Goal: Task Accomplishment & Management: Complete application form

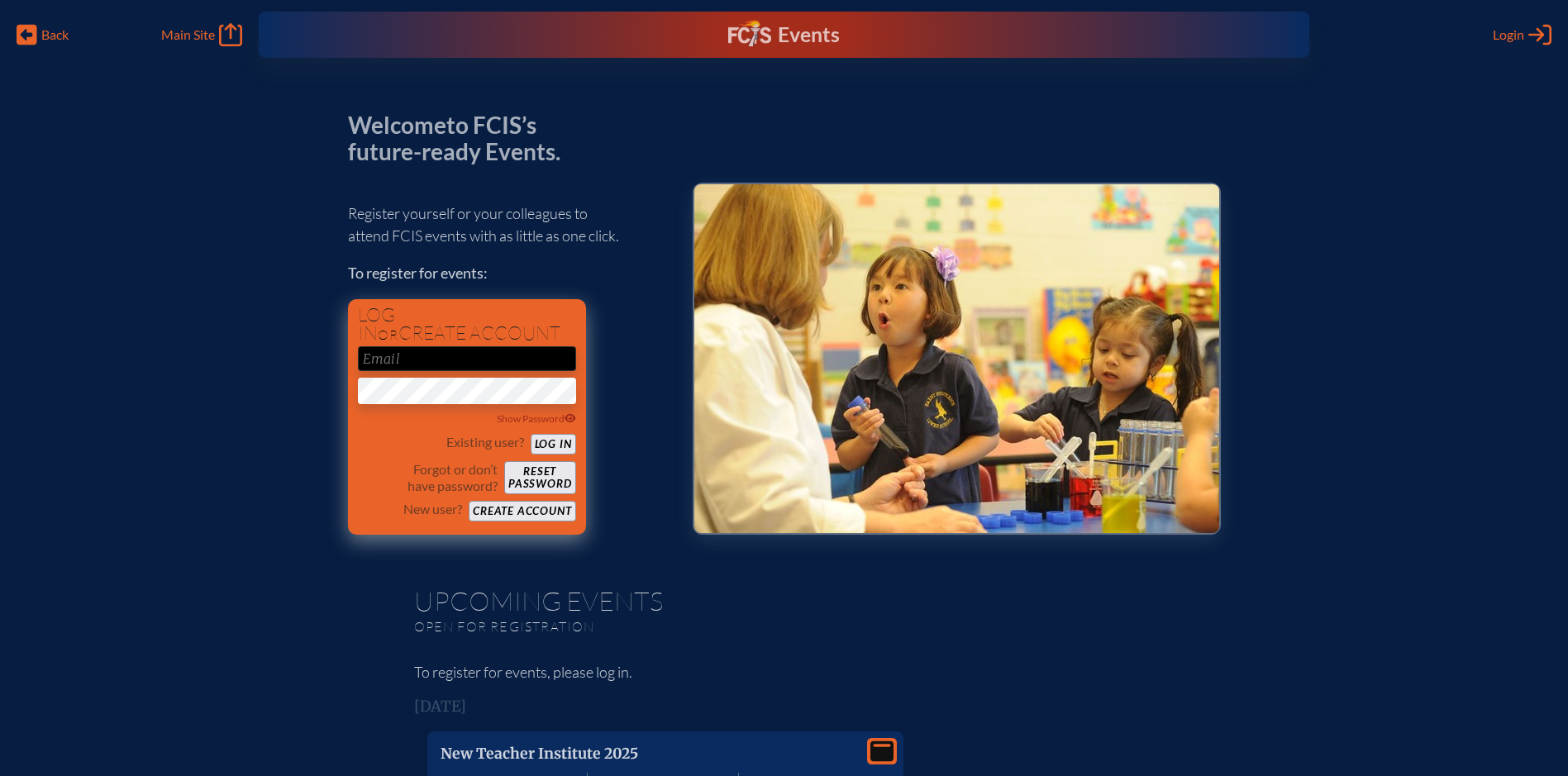
click at [478, 356] on input "email" at bounding box center [467, 358] width 218 height 25
click at [554, 446] on button "Log in" at bounding box center [553, 444] width 46 height 21
type input "[EMAIL_ADDRESS][DOMAIN_NAME]"
click at [565, 444] on button "Log in" at bounding box center [553, 444] width 46 height 21
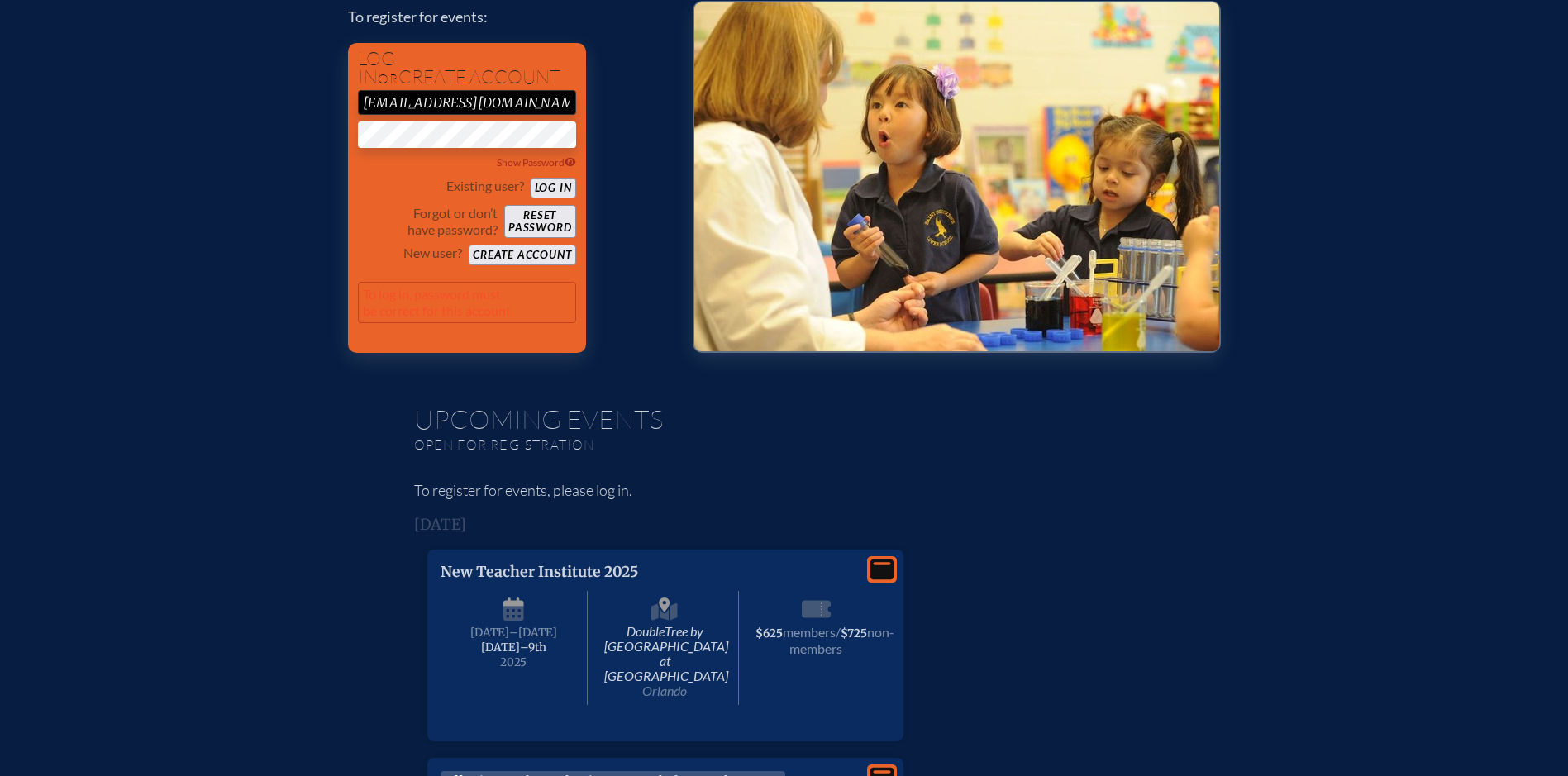
scroll to position [83, 0]
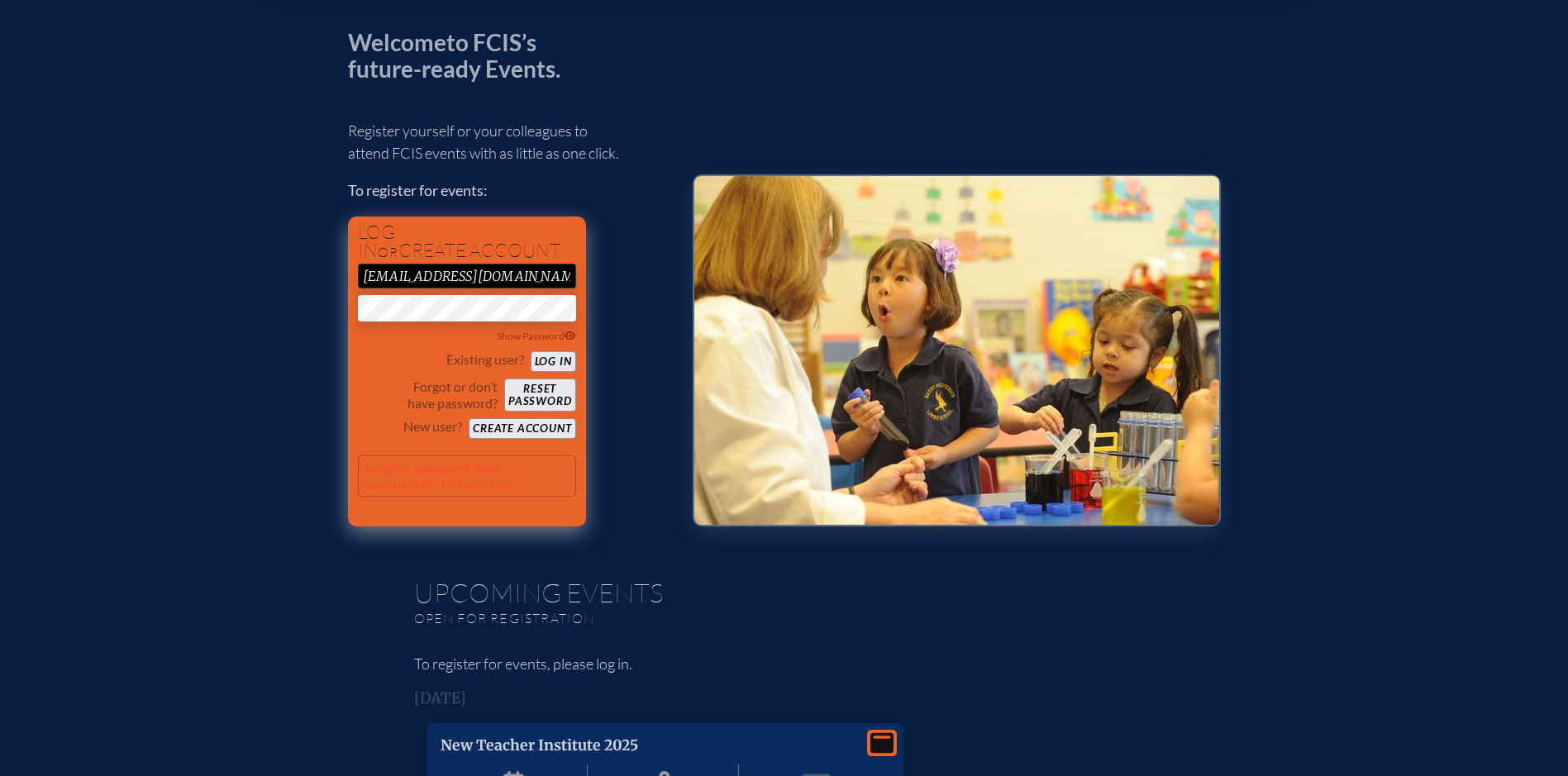
click at [542, 433] on button "Create account" at bounding box center [521, 428] width 106 height 21
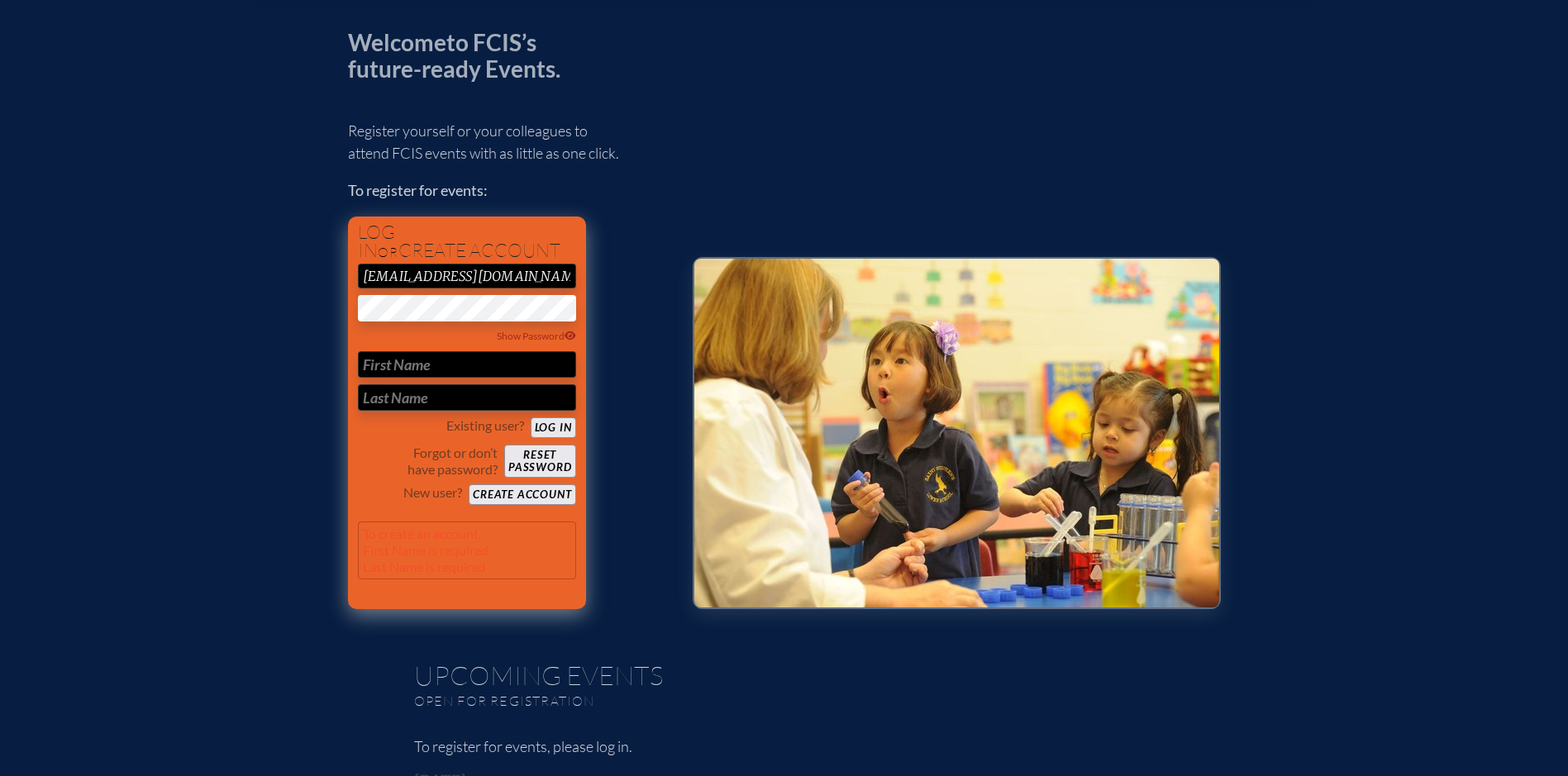
click at [515, 368] on input "text" at bounding box center [467, 364] width 218 height 27
type input "[PERSON_NAME]"
type button "login"
click at [549, 429] on button "Log in" at bounding box center [553, 428] width 46 height 21
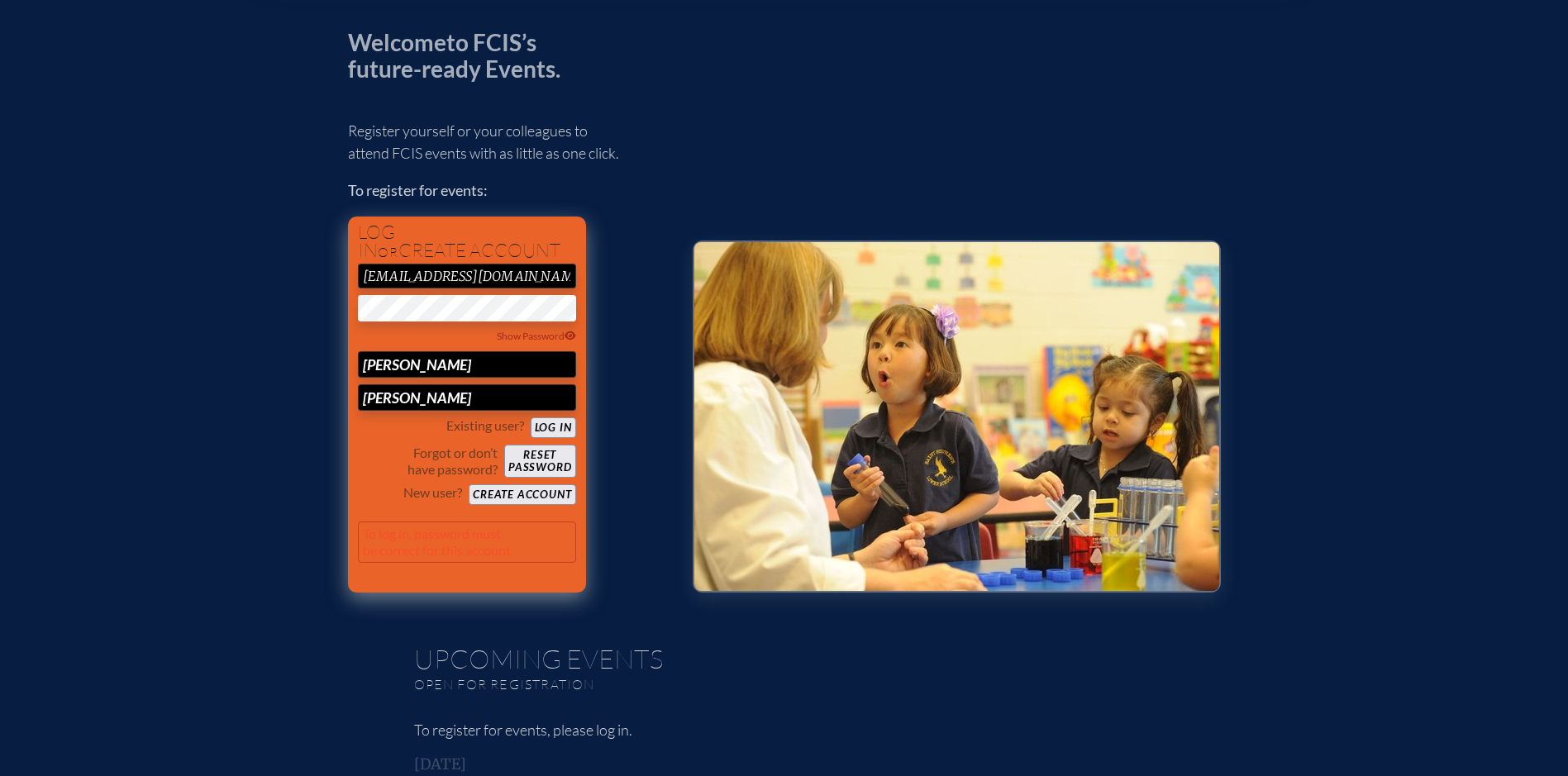
click at [546, 493] on button "Create account" at bounding box center [521, 494] width 106 height 21
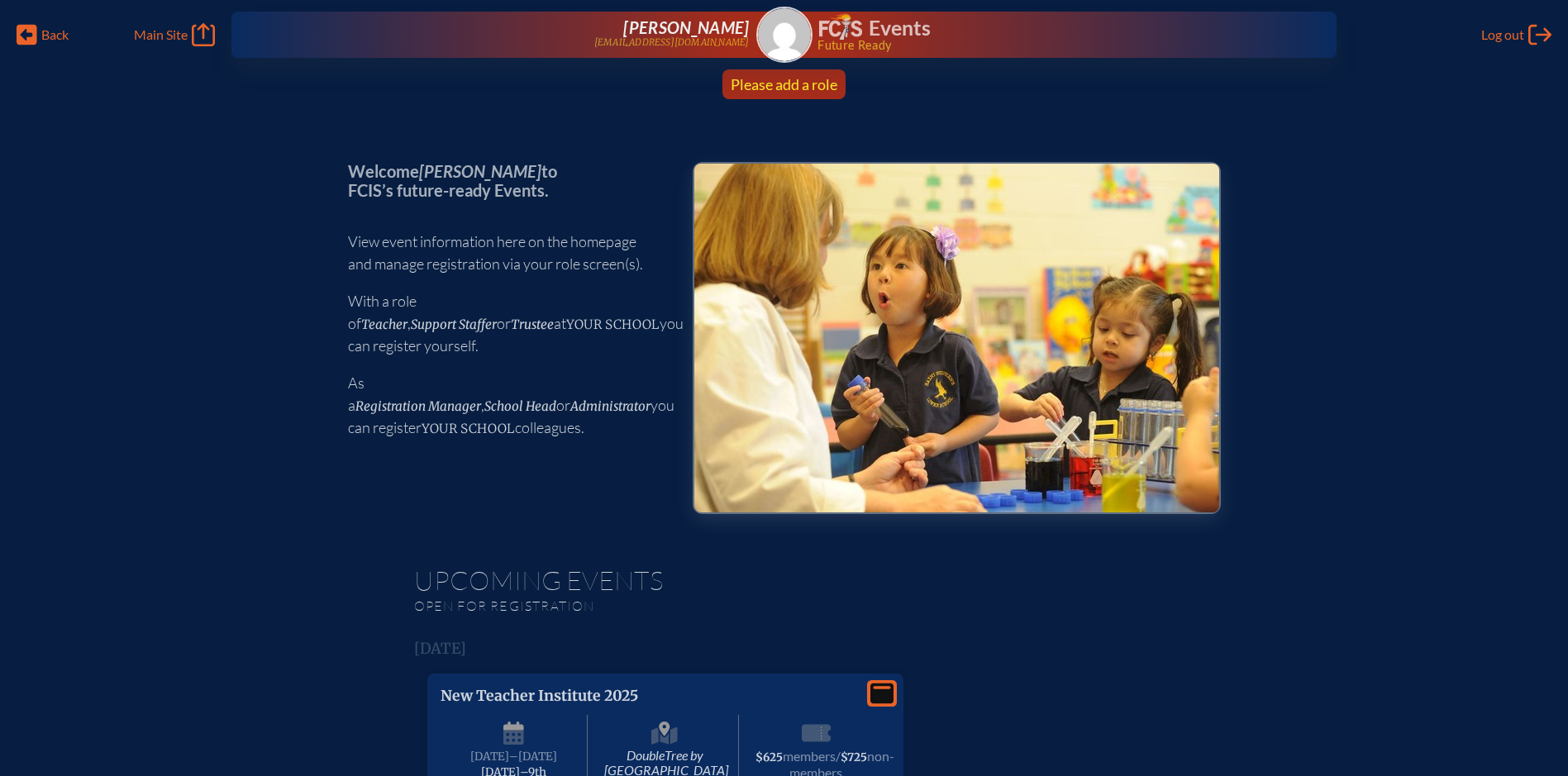
click at [814, 86] on span "Please add a role" at bounding box center [783, 85] width 106 height 18
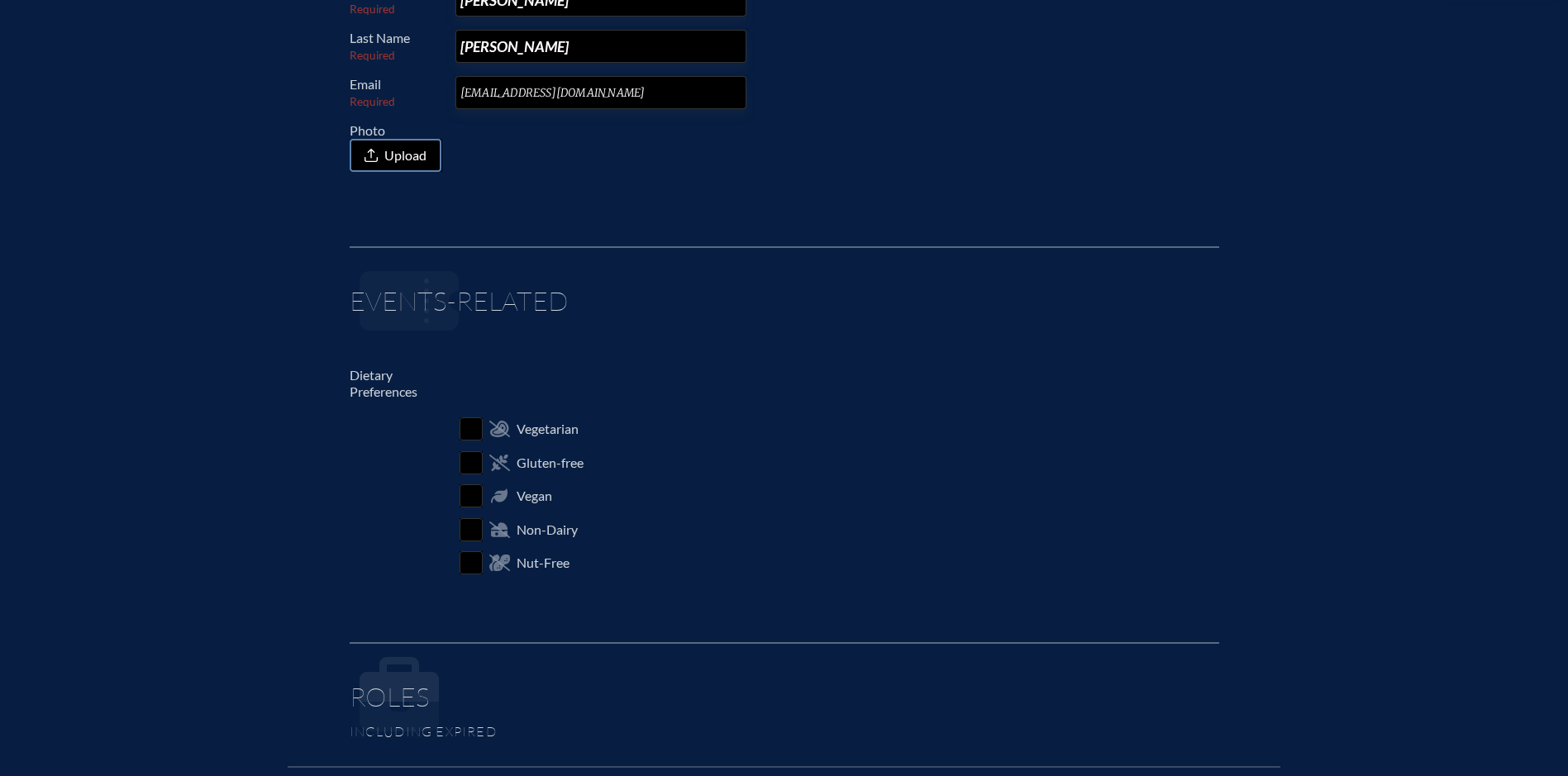
scroll to position [330, 0]
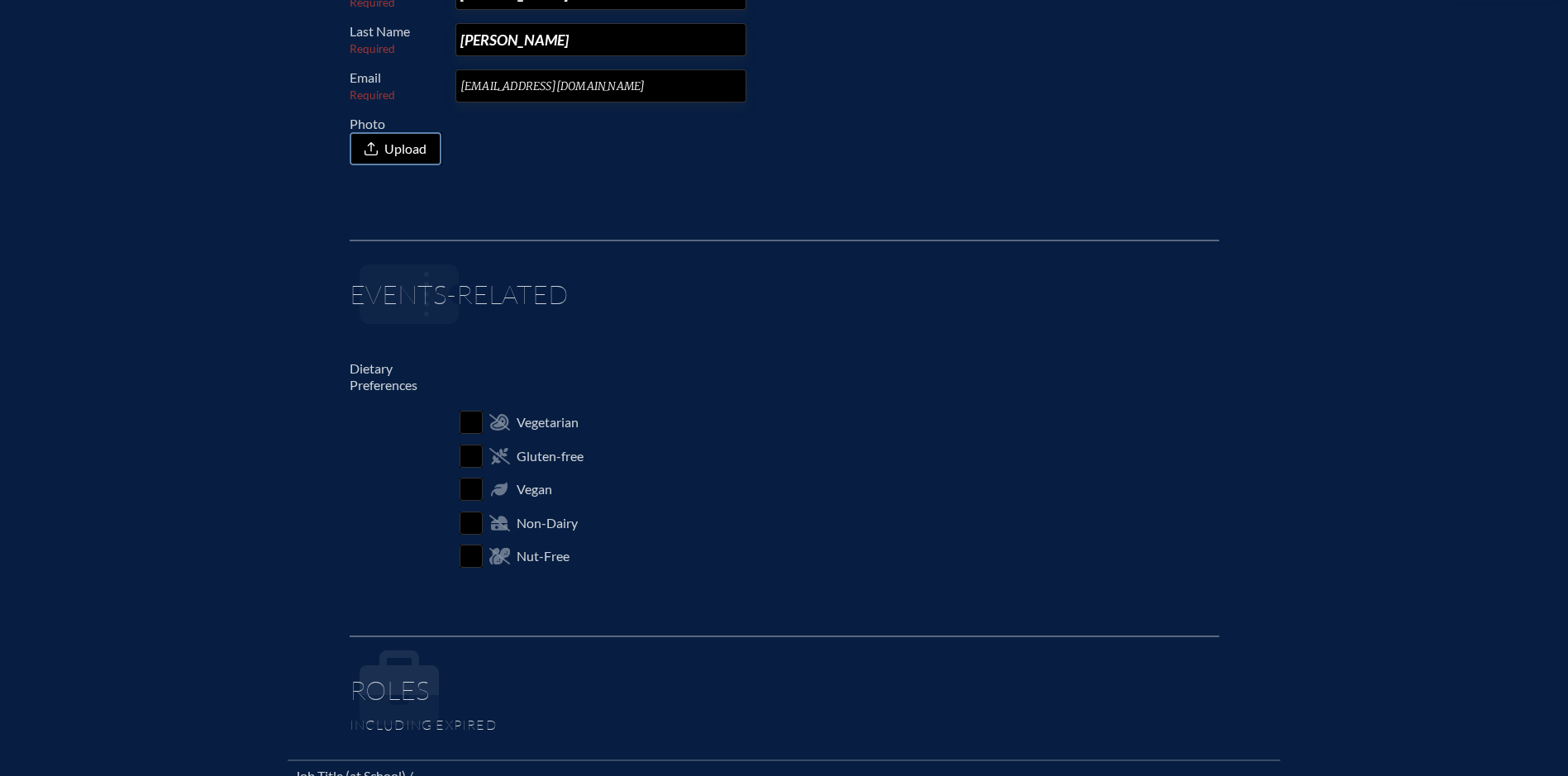
click at [470, 428] on input "checkbox" at bounding box center [471, 422] width 29 height 29
checkbox input "true"
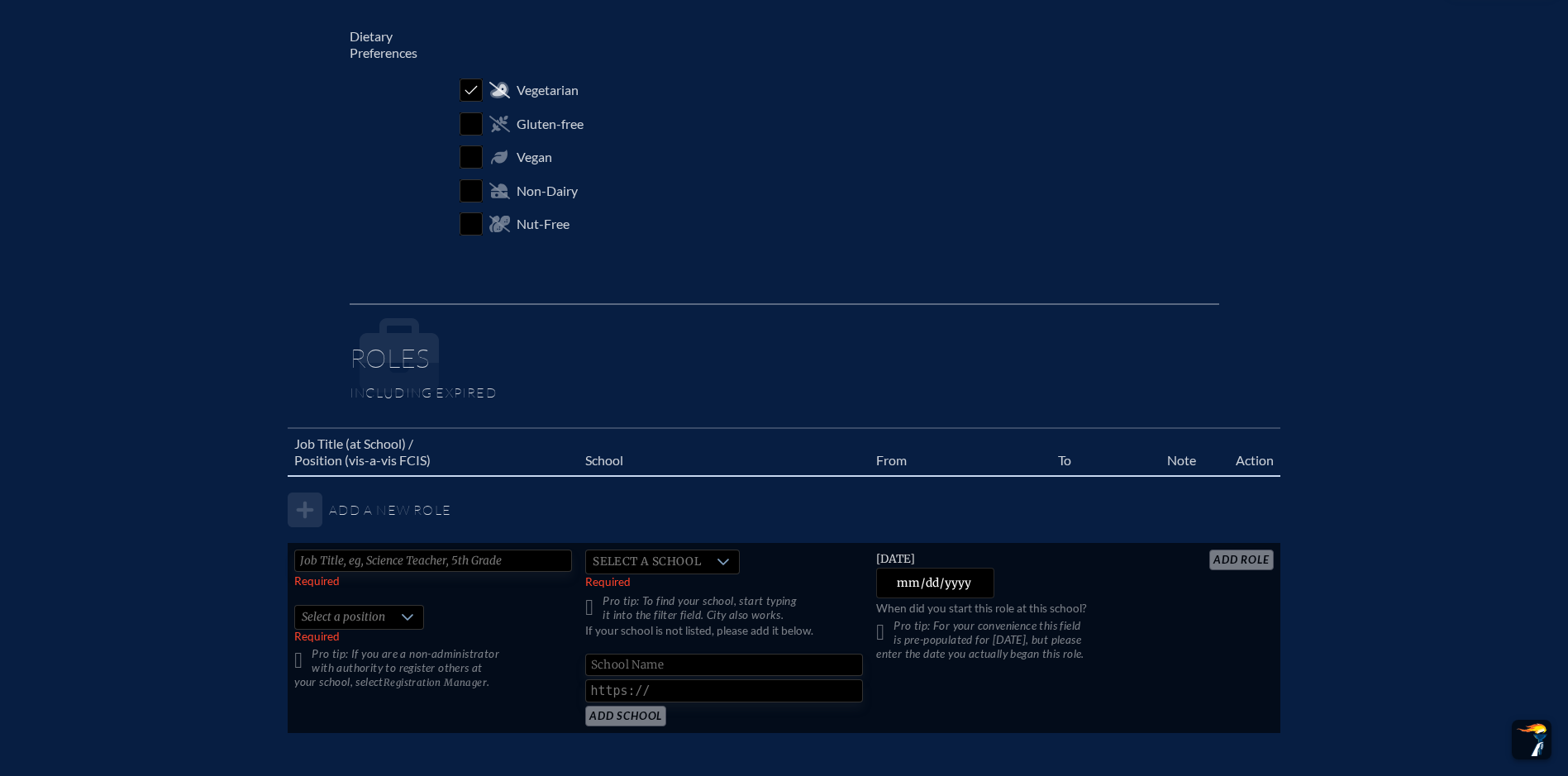
scroll to position [744, 0]
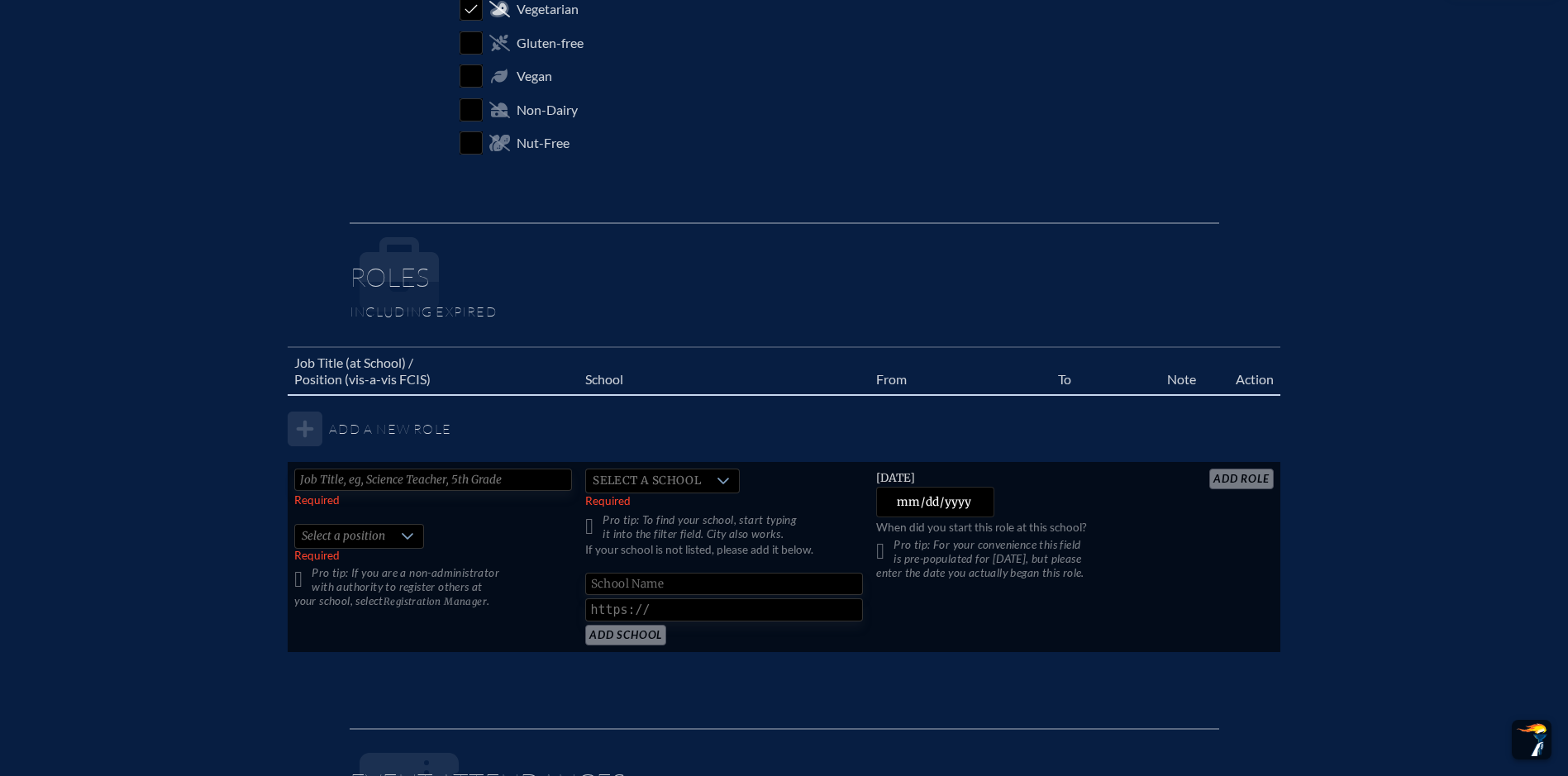
click at [305, 427] on tbody "Add a new role Required   Select a position Required Pro tip: If you are a non-…" at bounding box center [783, 523] width 992 height 258
click at [487, 485] on input "text" at bounding box center [433, 480] width 278 height 22
type input "Head of School"
click at [707, 485] on div at bounding box center [723, 481] width 32 height 23
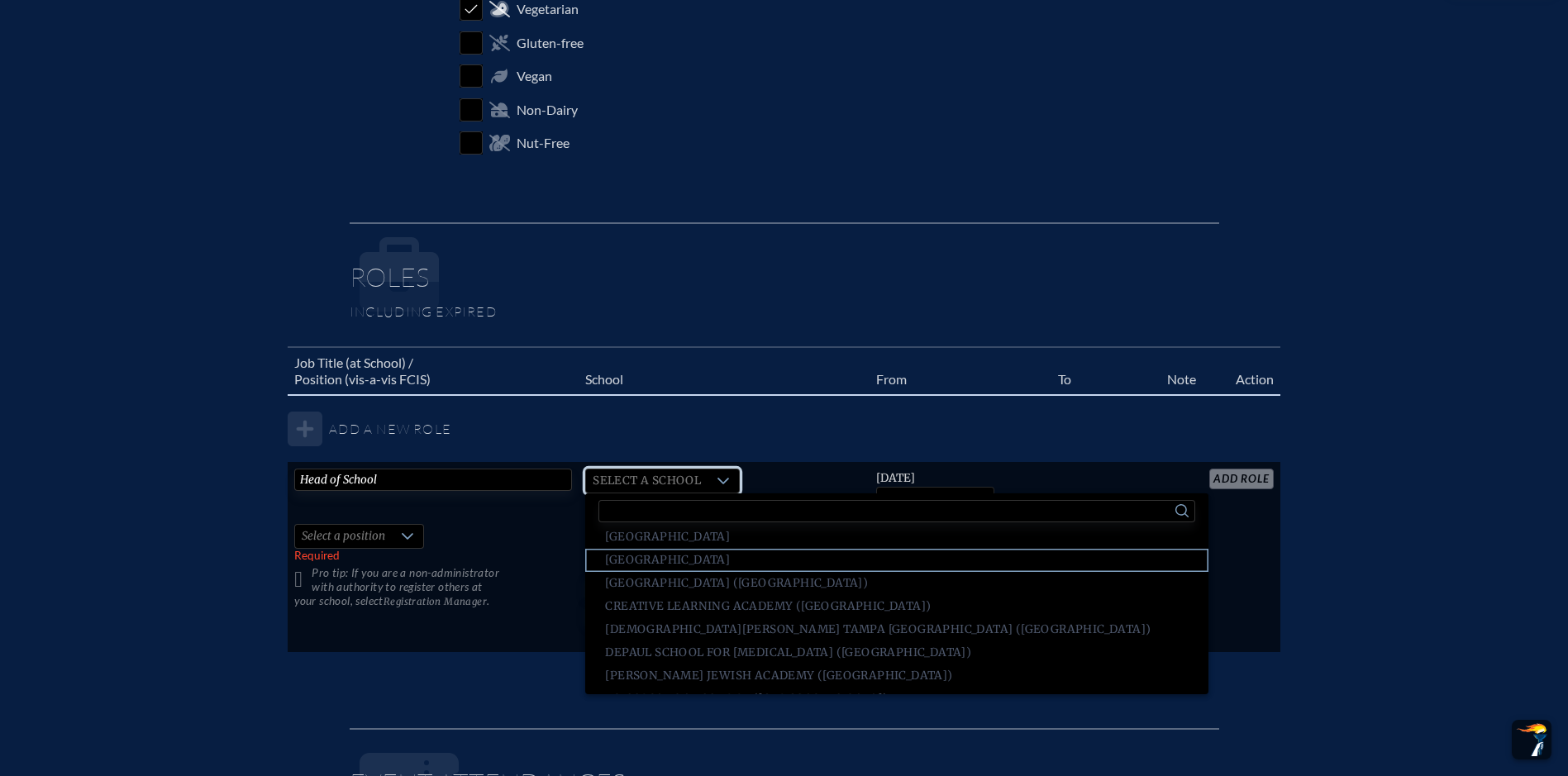
scroll to position [807, 0]
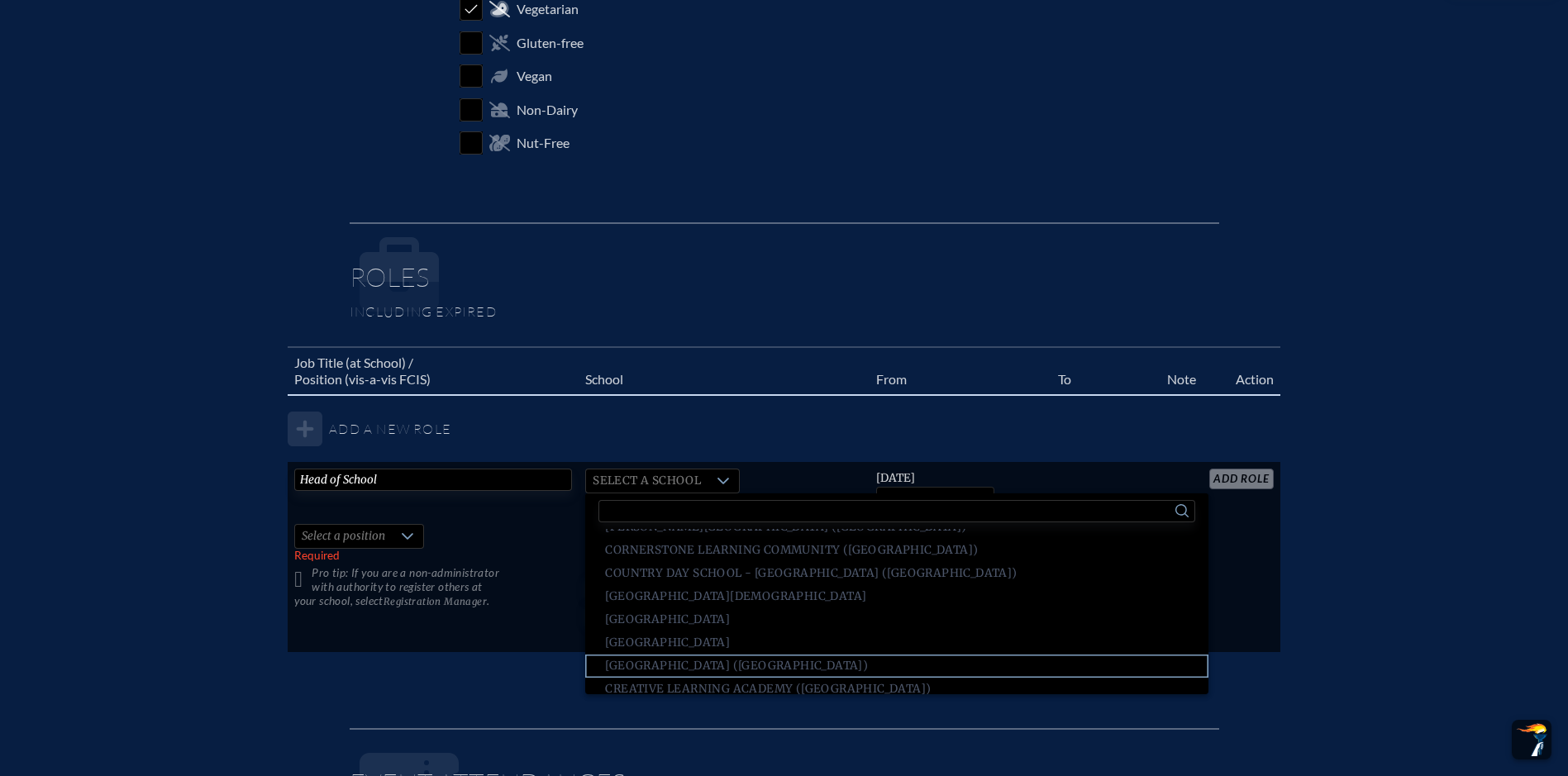
click at [858, 664] on span "[GEOGRAPHIC_DATA] ([GEOGRAPHIC_DATA])" at bounding box center [736, 666] width 263 height 17
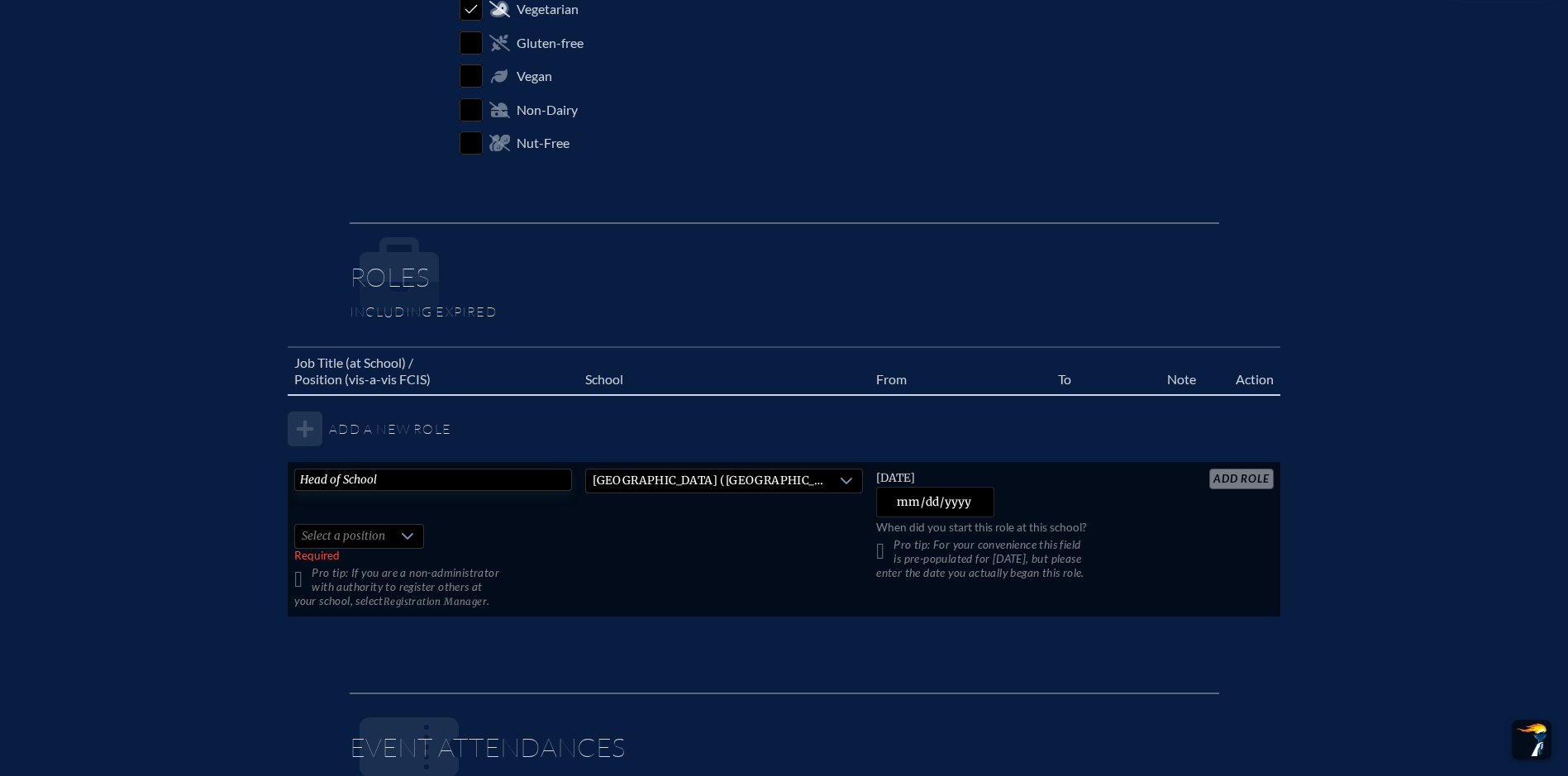
click at [403, 532] on icon at bounding box center [407, 536] width 13 height 13
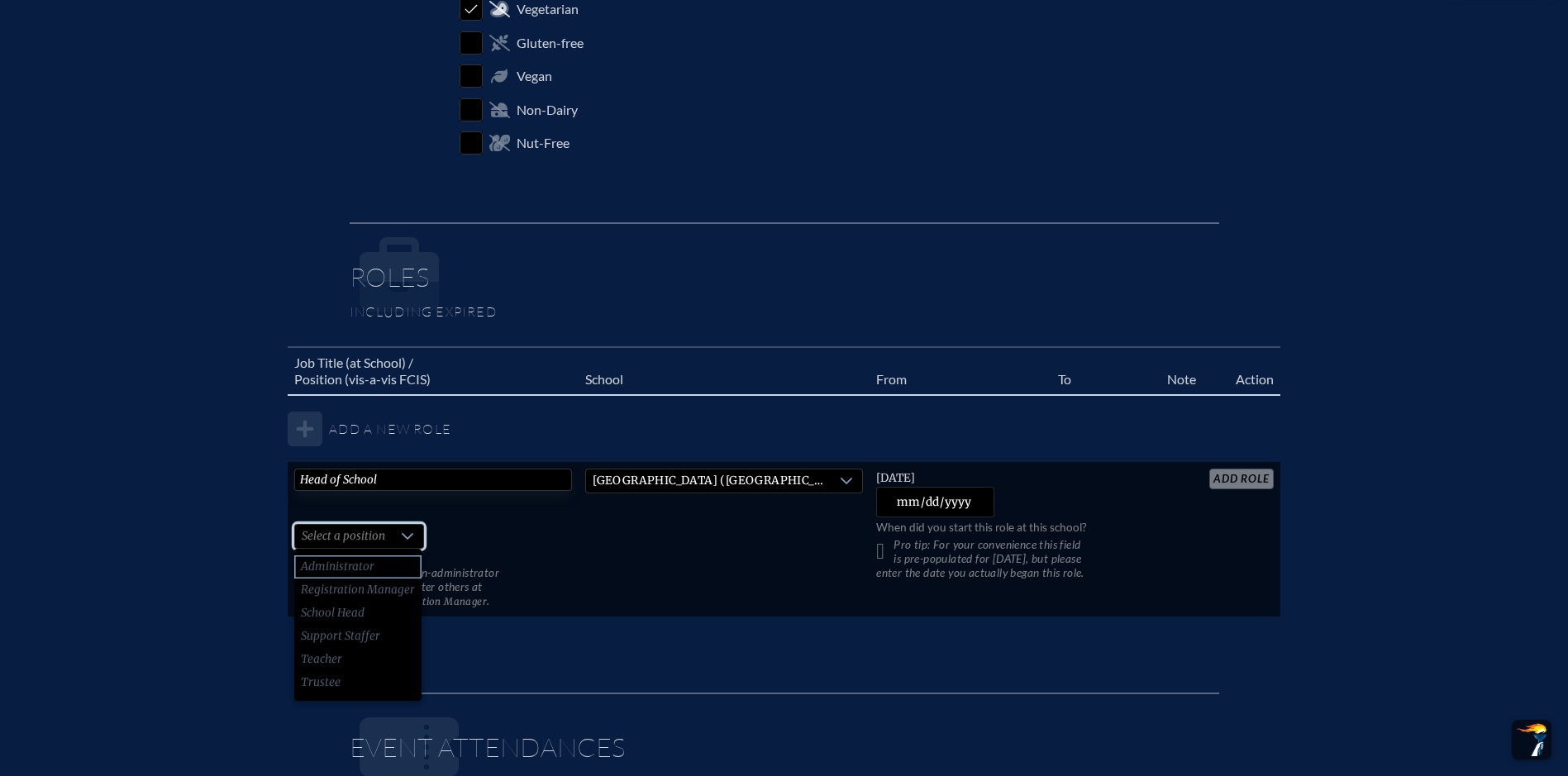
click at [383, 566] on li "Administrator" at bounding box center [358, 566] width 127 height 23
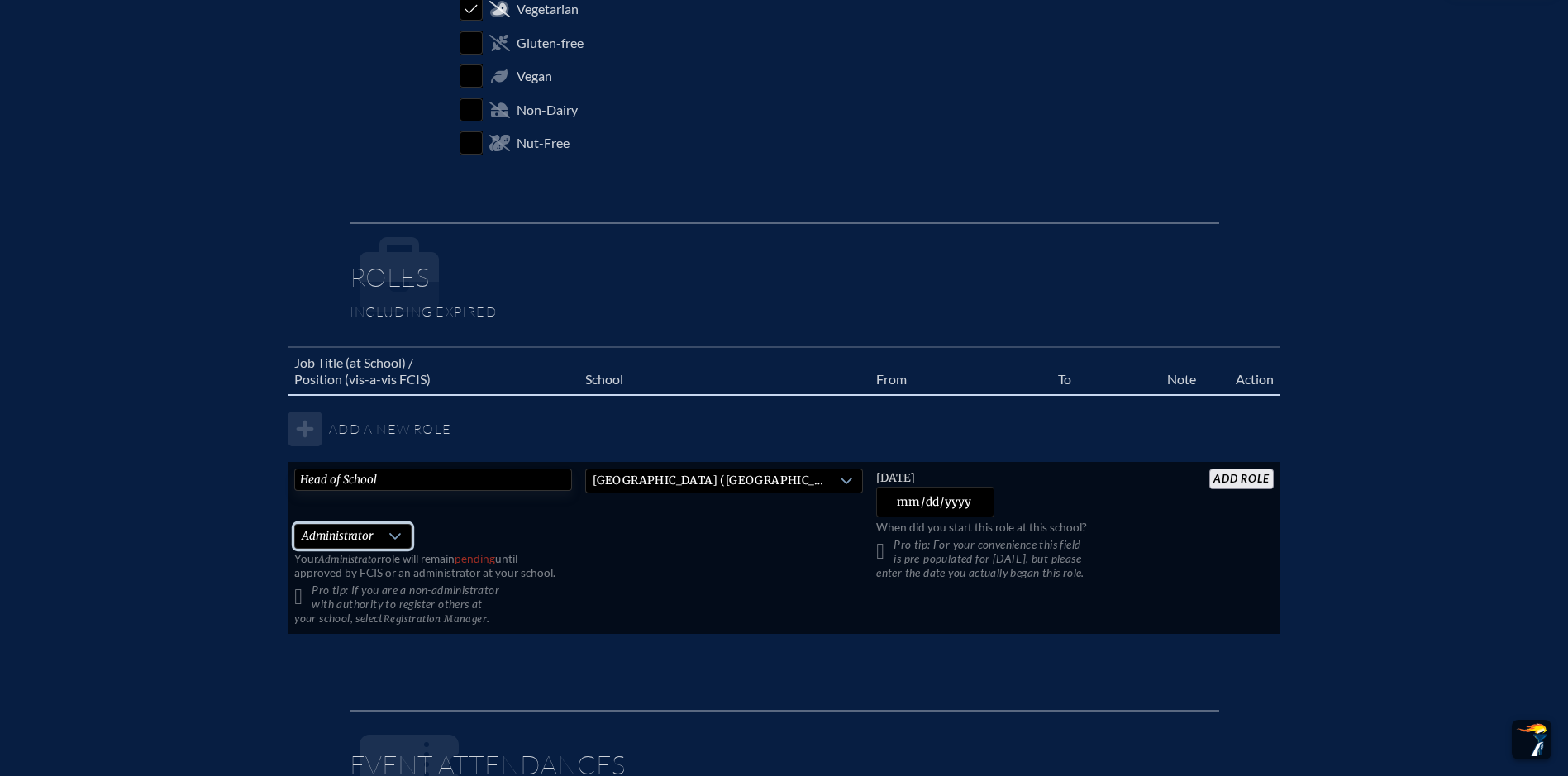
click at [1253, 480] on input "add Role" at bounding box center [1241, 479] width 64 height 21
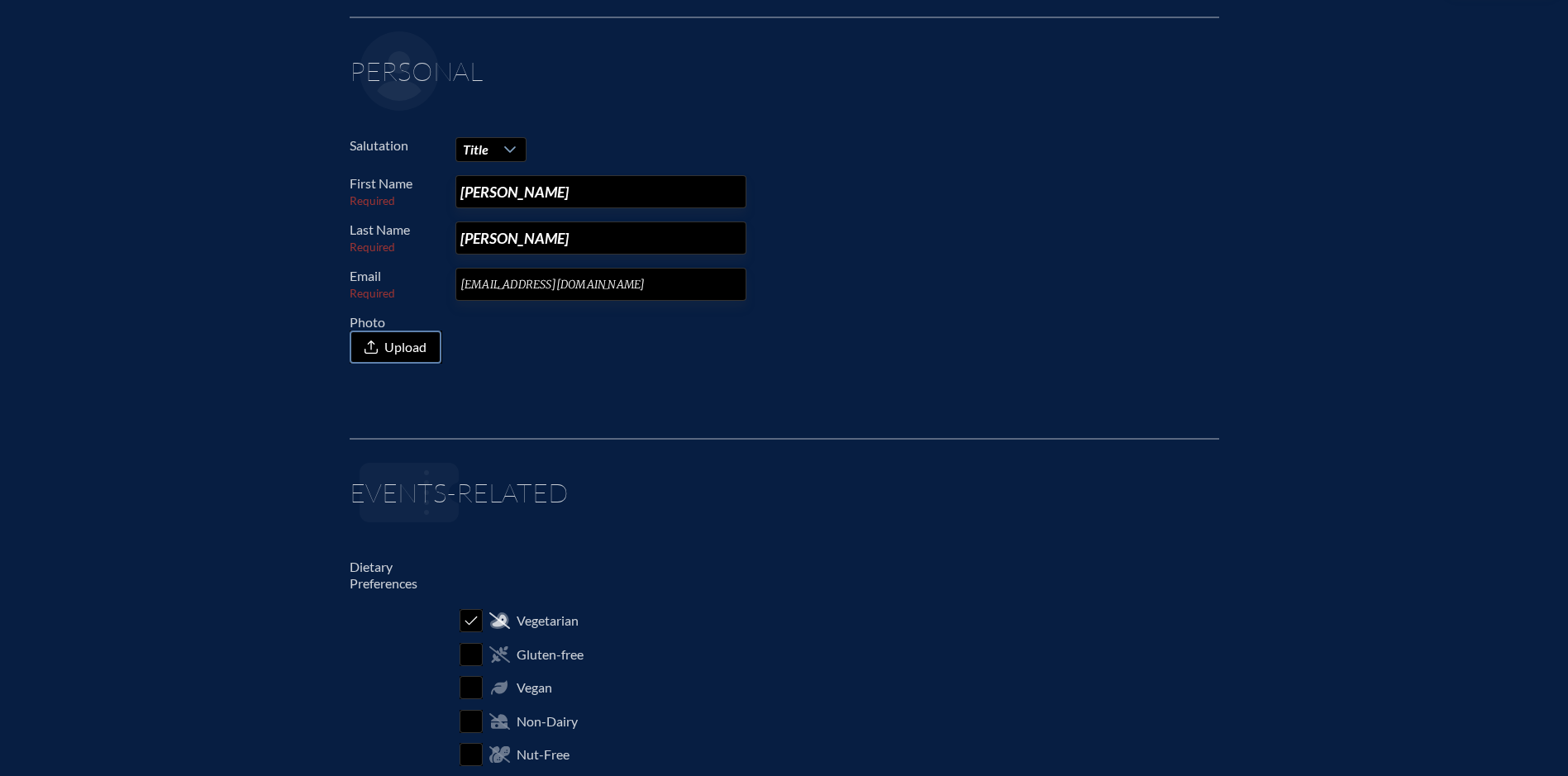
scroll to position [0, 0]
